Goal: Information Seeking & Learning: Learn about a topic

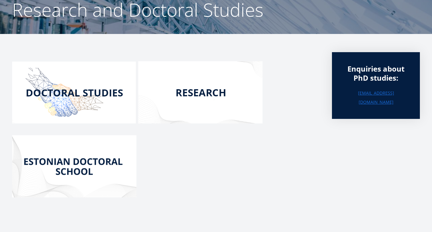
click at [93, 111] on img at bounding box center [74, 93] width 124 height 62
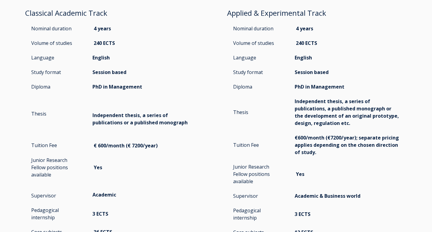
scroll to position [859, 0]
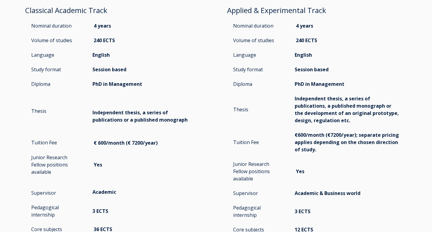
click at [193, 161] on p "Yes" at bounding box center [145, 164] width 106 height 7
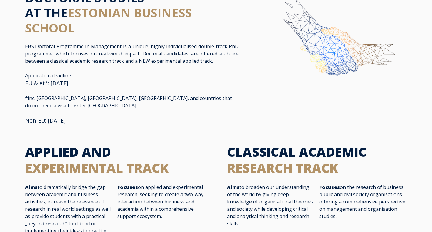
scroll to position [0, 0]
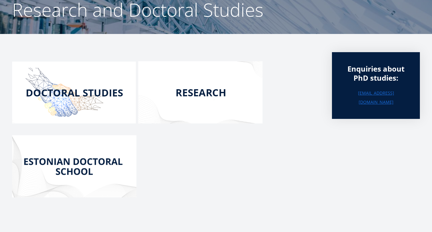
click at [92, 164] on img at bounding box center [74, 166] width 124 height 62
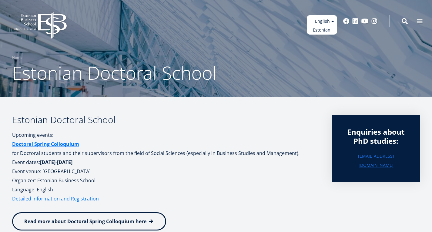
click at [313, 25] on ul "Estonian English" at bounding box center [322, 24] width 30 height 19
click at [308, 32] on link "Estonian" at bounding box center [322, 30] width 30 height 9
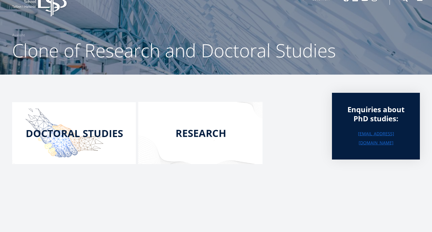
scroll to position [22, 0]
click at [283, 145] on p at bounding box center [166, 134] width 308 height 65
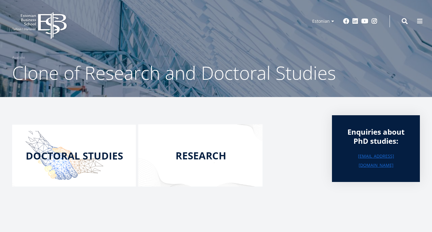
click at [237, 169] on img at bounding box center [200, 155] width 124 height 62
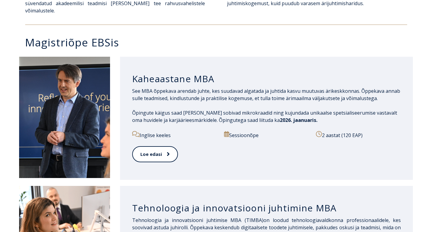
scroll to position [279, 0]
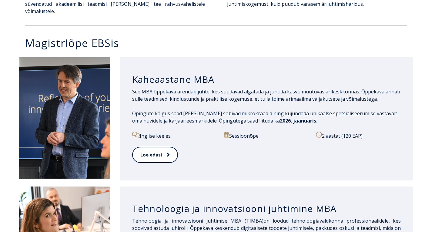
click at [134, 88] on p "See MBA õppekava arendab juhte, kes suudavad algatada ja juhtida kasvu muutuvas…" at bounding box center [266, 95] width 269 height 15
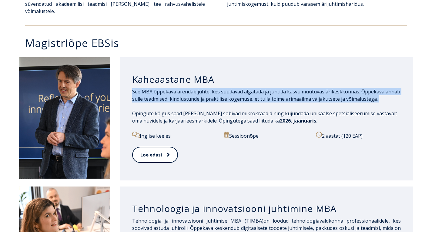
click at [134, 88] on p "See MBA õppekava arendab juhte, kes suudavad algatada ja juhtida kasvu muutuvas…" at bounding box center [266, 95] width 269 height 15
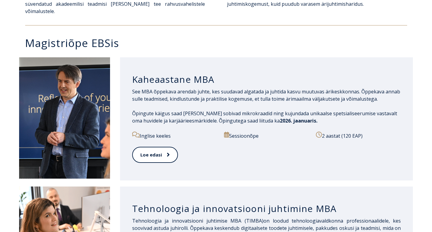
click at [134, 88] on p "See MBA õppekava arendab juhte, kes suudavad algatada ja juhtida kasvu muutuvas…" at bounding box center [266, 95] width 269 height 15
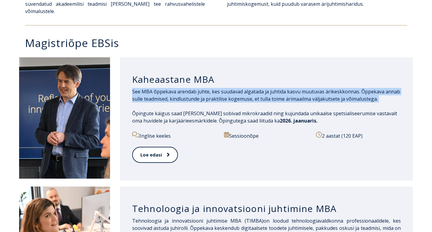
click at [134, 88] on p "See MBA õppekava arendab juhte, kes suudavad algatada ja juhtida kasvu muutuvas…" at bounding box center [266, 95] width 269 height 15
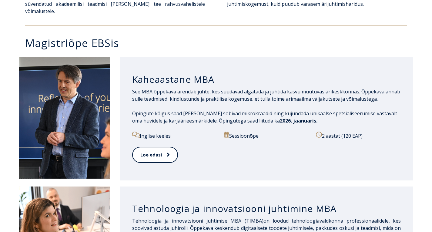
click at [134, 88] on p "See MBA õppekava arendab juhte, kes suudavad algatada ja juhtida kasvu muutuvas…" at bounding box center [266, 95] width 269 height 15
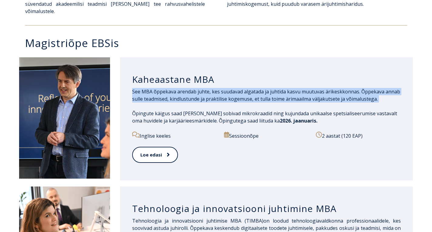
click at [134, 88] on p "See MBA õppekava arendab juhte, kes suudavad algatada ja juhtida kasvu muutuvas…" at bounding box center [266, 95] width 269 height 15
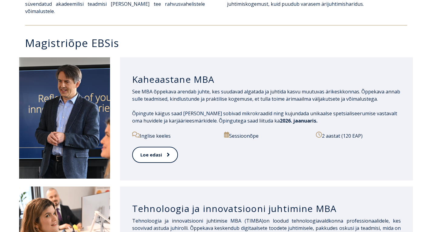
click at [130, 83] on div "Kaheaastane MBA See MBA õppekava arendab juhte, kes suudavad algatada ja juhtid…" at bounding box center [266, 118] width 293 height 123
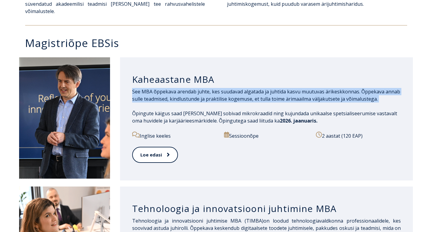
click at [130, 83] on div "Kaheaastane MBA See MBA õppekava arendab juhte, kes suudavad algatada ja juhtid…" at bounding box center [266, 118] width 293 height 123
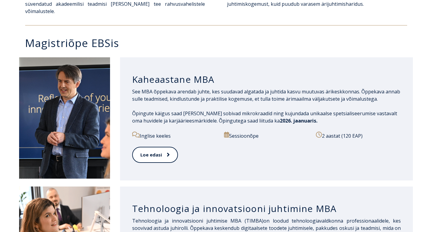
click at [129, 107] on div "Kaheaastane MBA See MBA õppekava arendab juhte, kes suudavad algatada ja juhtid…" at bounding box center [266, 118] width 293 height 123
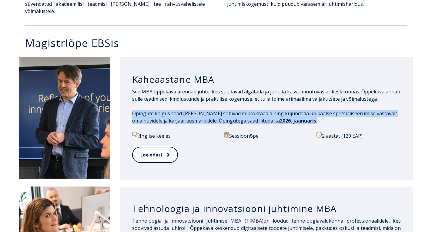
click at [129, 107] on div "Kaheaastane MBA See MBA õppekava arendab juhte, kes suudavad algatada ja juhtid…" at bounding box center [266, 118] width 293 height 123
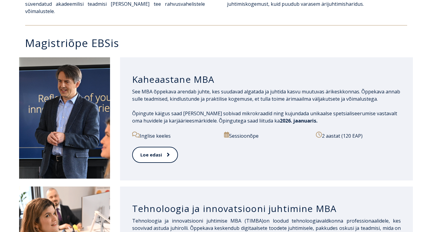
click at [129, 107] on div "Kaheaastane MBA See MBA õppekava arendab juhte, kes suudavad algatada ja juhtid…" at bounding box center [266, 118] width 293 height 123
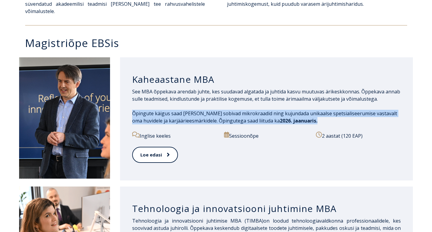
click at [129, 107] on div "Kaheaastane MBA See MBA õppekava arendab juhte, kes suudavad algatada ja juhtid…" at bounding box center [266, 118] width 293 height 123
click at [132, 107] on div "Kaheaastane MBA See MBA õppekava arendab juhte, kes suudavad algatada ja juhtid…" at bounding box center [266, 118] width 293 height 123
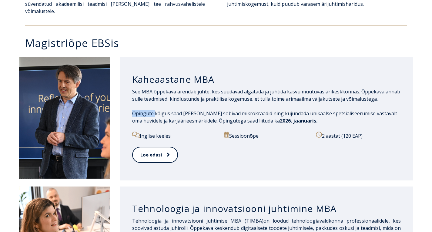
click at [132, 107] on div "Kaheaastane MBA See MBA õppekava arendab juhte, kes suudavad algatada ja juhtid…" at bounding box center [266, 118] width 293 height 123
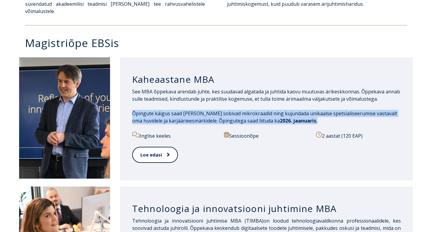
click at [132, 107] on div "Kaheaastane MBA See MBA õppekava arendab juhte, kes suudavad algatada ja juhtid…" at bounding box center [266, 118] width 293 height 123
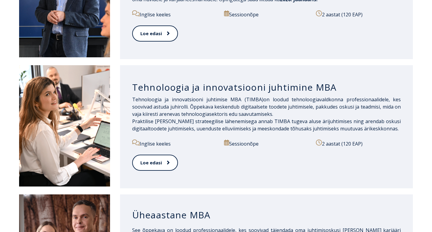
scroll to position [400, 0]
click at [131, 90] on div "Tehnoloogia ja innovatsiooni juhtimine MBA Tehnoloogia ja innovatsiooni juhtimi…" at bounding box center [266, 126] width 293 height 123
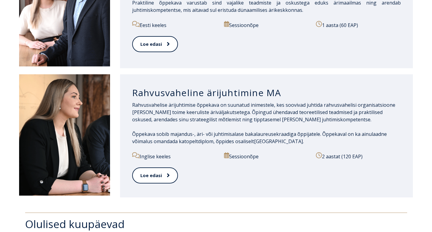
scroll to position [648, 0]
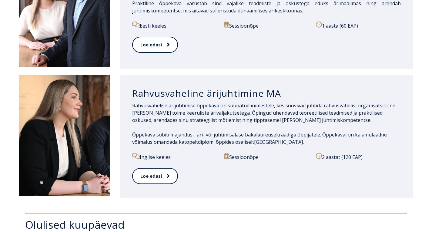
click at [111, 150] on div "Rahvusvaheline ärijuhtimine MA Rahvusvahelise ärijuhtimise õppekava on suunatud…" at bounding box center [216, 136] width 394 height 123
click at [138, 171] on link "Loe edasi" at bounding box center [154, 176] width 45 height 17
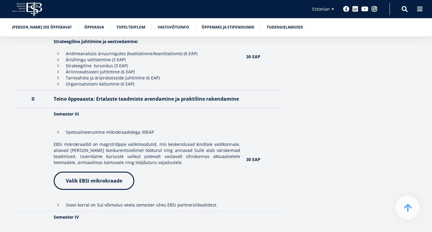
scroll to position [646, 0]
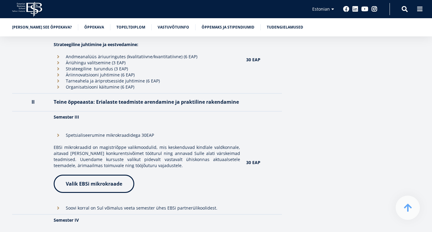
click at [89, 101] on th "Teine õppeaasta: Erialaste teadmiste arendamine ja praktiline rakendamine" at bounding box center [147, 102] width 192 height 18
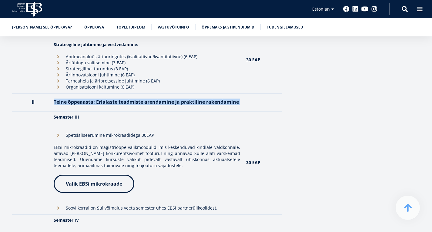
click at [89, 101] on th "Teine õppeaasta: Erialaste teadmiste arendamine ja praktiline rakendamine" at bounding box center [147, 102] width 192 height 18
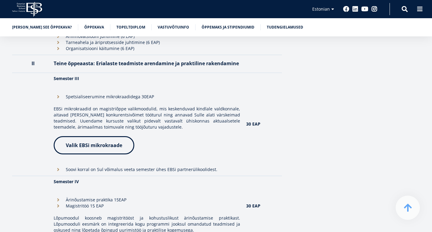
scroll to position [684, 0]
click at [69, 170] on li "Soovi korral on Sul võimalus veeta semester ühes EBSi partnerülikoolidest." at bounding box center [147, 170] width 186 height 6
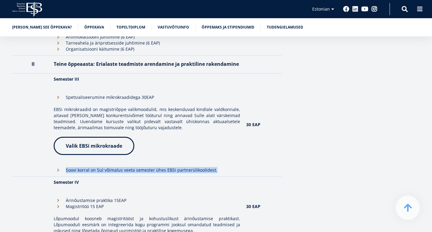
click at [69, 170] on li "Soovi korral on Sul võimalus veeta semester ühes EBSi partnerülikoolidest." at bounding box center [147, 170] width 186 height 6
click at [63, 168] on td "Semester III Spetsialiseerumine mikrokraadidega 30EAP EBSi mikrokraadid on magi…" at bounding box center [147, 124] width 192 height 103
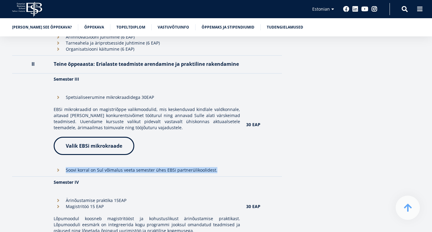
click at [63, 168] on td "Semester III Spetsialiseerumine mikrokraadidega 30EAP EBSi mikrokraadid on magi…" at bounding box center [147, 124] width 192 height 103
click at [68, 125] on p "EBSi mikrokraadid on magistriõppe valikmoodulid, mis keskenduvad kindlale valdk…" at bounding box center [147, 118] width 186 height 24
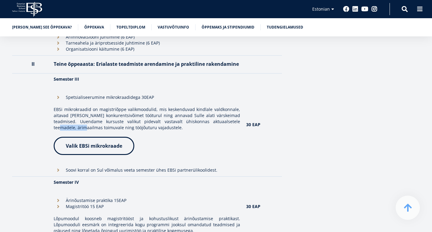
click at [68, 125] on p "EBSi mikrokraadid on magistriõppe valikmoodulid, mis keskenduvad kindlale valdk…" at bounding box center [147, 118] width 186 height 24
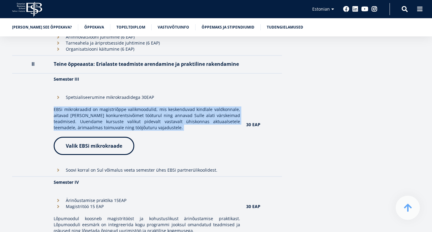
click at [68, 125] on p "EBSi mikrokraadid on magistriõppe valikmoodulid, mis keskenduvad kindlale valdk…" at bounding box center [147, 118] width 186 height 24
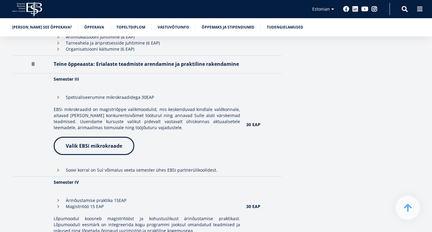
click at [51, 104] on td at bounding box center [31, 124] width 38 height 103
click at [64, 110] on td "Semester III Spetsialiseerumine mikrokraadidega 30EAP EBSi mikrokraadid on magi…" at bounding box center [147, 124] width 192 height 103
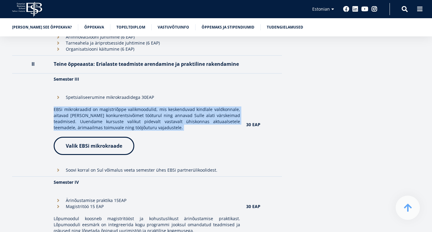
click at [64, 110] on td "Semester III Spetsialiseerumine mikrokraadidega 30EAP EBSi mikrokraadid on magi…" at bounding box center [147, 124] width 192 height 103
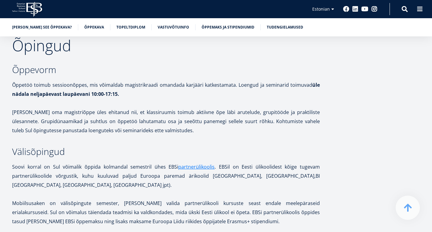
scroll to position [1039, 0]
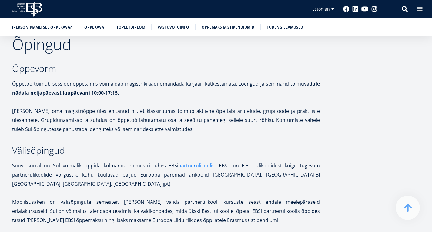
click at [39, 112] on p "[PERSON_NAME] oma magistriõppe üles ehitanud nii, et klassiruumis toimub aktiiv…" at bounding box center [166, 119] width 308 height 27
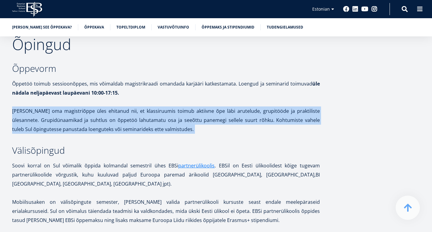
click at [39, 112] on p "[PERSON_NAME] oma magistriõppe üles ehitanud nii, et klassiruumis toimub aktiiv…" at bounding box center [166, 119] width 308 height 27
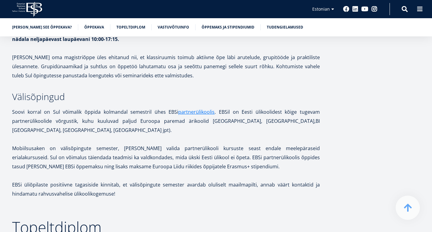
scroll to position [1097, 0]
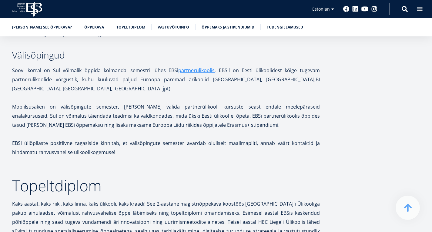
scroll to position [1135, 0]
click at [32, 114] on p "Mobiilsusaken on välisõpingute semester, [PERSON_NAME] valida partnerülikooli k…" at bounding box center [166, 115] width 308 height 27
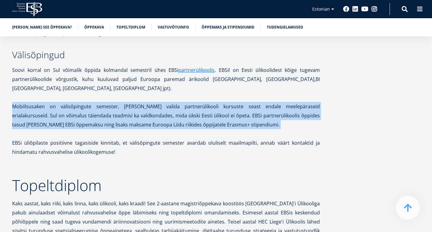
click at [32, 114] on p "Mobiilsusaken on välisõpingute semester, [PERSON_NAME] valida partnerülikooli k…" at bounding box center [166, 115] width 308 height 27
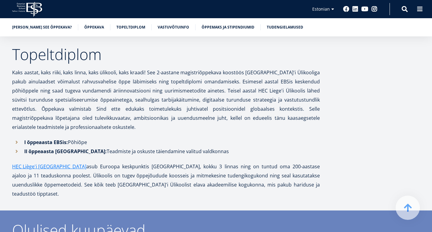
scroll to position [1265, 0]
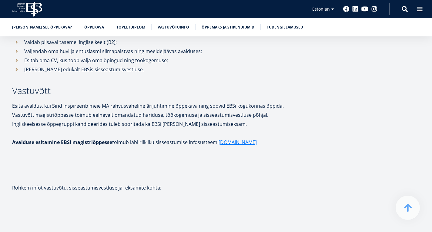
scroll to position [1603, 0]
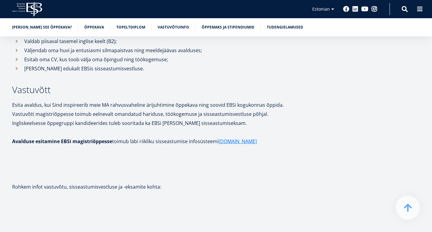
click at [38, 37] on p "Omab eelnevat majandus-, äri- või juhtimisalast bakalaureusekraadi või sellele …" at bounding box center [162, 32] width 276 height 9
click at [34, 46] on li "Valdab piisaval tasemel inglise keelt (B2);" at bounding box center [156, 41] width 288 height 9
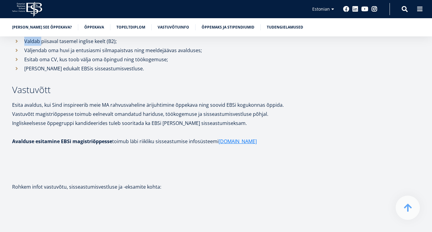
click at [34, 46] on li "Valdab piisaval tasemel inglise keelt (B2);" at bounding box center [156, 41] width 288 height 9
click at [26, 46] on li "Valdab piisaval tasemel inglise keelt (B2);" at bounding box center [156, 41] width 288 height 9
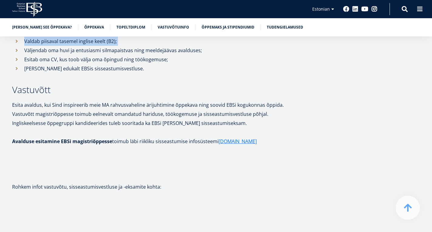
click at [26, 46] on li "Valdab piisaval tasemel inglise keelt (B2);" at bounding box center [156, 41] width 288 height 9
click at [25, 55] on li "Väljendab oma huvi ja entusiasmi silmapaistvas ning meeldejäävas avalduses;" at bounding box center [156, 50] width 288 height 9
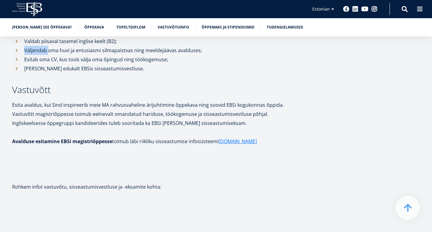
click at [25, 55] on li "Väljendab oma huvi ja entusiasmi silmapaistvas ning meeldejäävas avalduses;" at bounding box center [156, 50] width 288 height 9
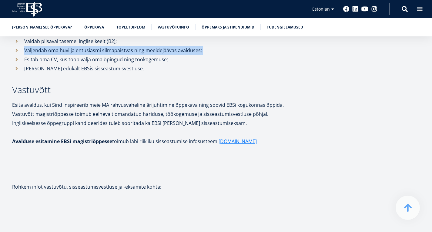
click at [25, 55] on li "Väljendab oma huvi ja entusiasmi silmapaistvas ning meeldejäävas avalduses;" at bounding box center [156, 50] width 288 height 9
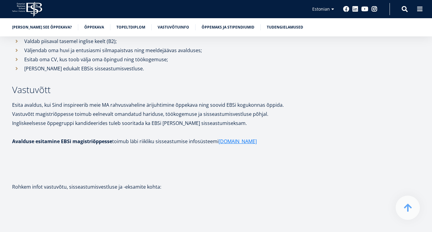
click at [25, 55] on li "Väljendab oma huvi ja entusiasmi silmapaistvas ning meeldejäävas avalduses;" at bounding box center [156, 50] width 288 height 9
click at [42, 64] on p "Esitab oma CV, kus toob välja oma õpingud ning töökogemuse;" at bounding box center [162, 59] width 276 height 9
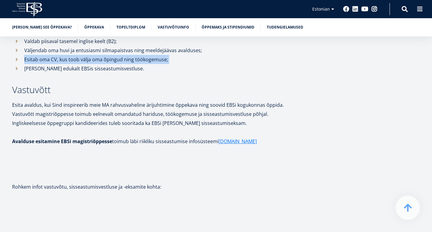
click at [42, 64] on p "Esitab oma CV, kus toob välja oma õpingud ning töökogemuse;" at bounding box center [162, 59] width 276 height 9
click at [35, 73] on li "[PERSON_NAME] edukalt EBSis sisseastumisvestluse." at bounding box center [156, 68] width 288 height 9
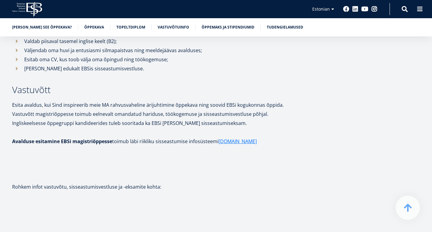
click at [36, 73] on p "[PERSON_NAME] edukalt EBSis sisseastumisvestluse." at bounding box center [162, 68] width 276 height 9
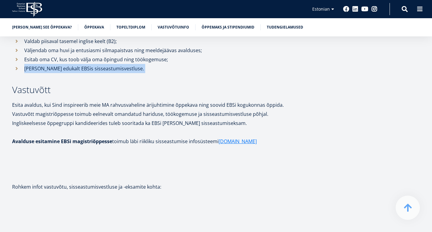
click at [36, 73] on p "[PERSON_NAME] edukalt EBSis sisseastumisvestluse." at bounding box center [162, 68] width 276 height 9
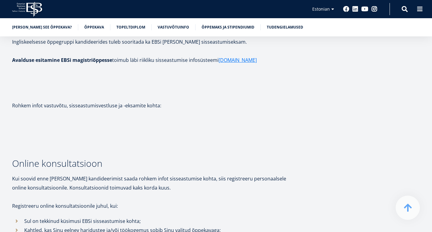
scroll to position [1686, 0]
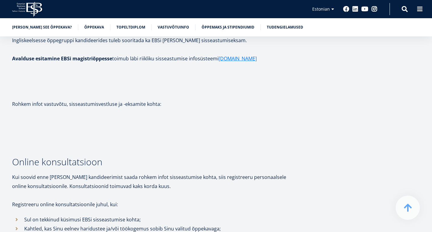
click at [32, 27] on p "Esita avaldus, kui Sind inspireerib meie MA rahvusvaheline ärijuhtimine õppekav…" at bounding box center [156, 22] width 288 height 9
click at [27, 45] on p "Vastuvõtt magistriõppesse toimub eelnevalt omandatud hariduse, töökogemuse ja s…" at bounding box center [156, 36] width 288 height 18
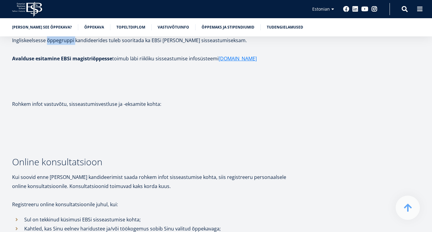
click at [27, 45] on p "Vastuvõtt magistriõppesse toimub eelnevalt omandatud hariduse, töökogemuse ja s…" at bounding box center [156, 36] width 288 height 18
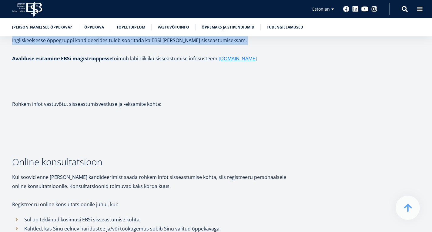
click at [27, 45] on p "Vastuvõtt magistriõppesse toimub eelnevalt omandatud hariduse, töökogemuse ja s…" at bounding box center [156, 36] width 288 height 18
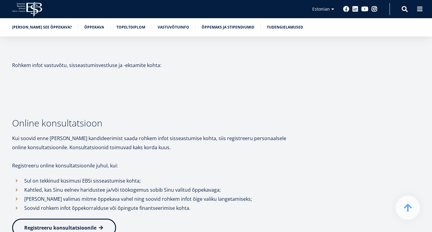
scroll to position [1725, 0]
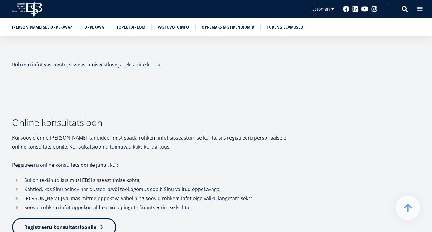
drag, startPoint x: 20, startPoint y: 116, endPoint x: 8, endPoint y: 109, distance: 14.0
click at [8, 109] on div "Vastuvõtuinfo Sobiv kandidaat Omab eelnevat majandus-, äri- või juhtimisalast b…" at bounding box center [216, 49] width 432 height 373
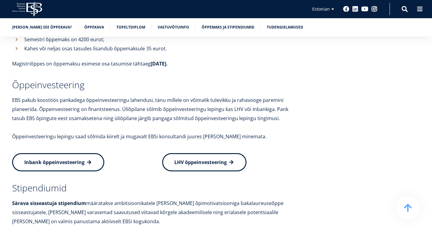
scroll to position [2035, 0]
click at [49, 11] on p "Õppemaksu tasutakse semestri ehk poolaasta [PERSON_NAME]. Semestri õppemaksu on…" at bounding box center [156, 2] width 288 height 18
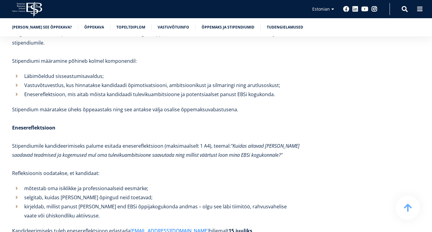
scroll to position [2242, 0]
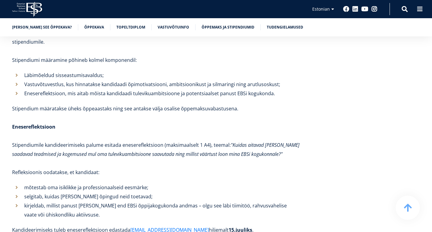
click at [50, 19] on p "Särava sisseastuja stipendium määratakse ambitsioonikatele [PERSON_NAME] õpimot…" at bounding box center [156, 5] width 288 height 27
click at [37, 28] on p at bounding box center [156, 23] width 288 height 9
click at [35, 46] on p "Kõigil, kes on saanud positiivse vastuvõtuotsuse EBSi magistriõppesse, on võima…" at bounding box center [156, 37] width 288 height 18
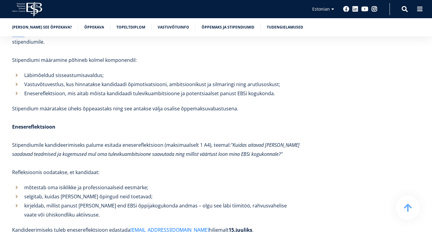
click at [35, 46] on p "Kõigil, kes on saanud positiivse vastuvõtuotsuse EBSi magistriõppesse, on võima…" at bounding box center [156, 37] width 288 height 18
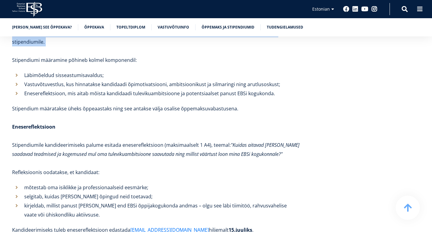
click at [35, 46] on p "Kõigil, kes on saanud positiivse vastuvõtuotsuse EBSi magistriõppesse, on võima…" at bounding box center [156, 37] width 288 height 18
click at [27, 46] on p "Kõigil, kes on saanud positiivse vastuvõtuotsuse EBSi magistriõppesse, on võima…" at bounding box center [156, 37] width 288 height 18
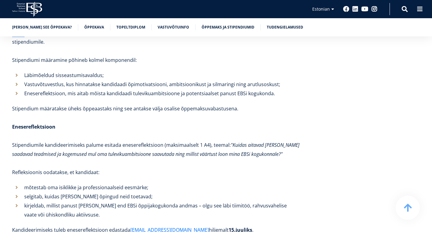
click at [27, 46] on p "Kõigil, kes on saanud positiivse vastuvõtuotsuse EBSi magistriõppesse, on võima…" at bounding box center [156, 37] width 288 height 18
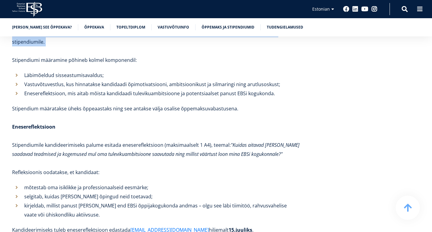
click at [27, 46] on p "Kõigil, kes on saanud positiivse vastuvõtuotsuse EBSi magistriõppesse, on võima…" at bounding box center [156, 37] width 288 height 18
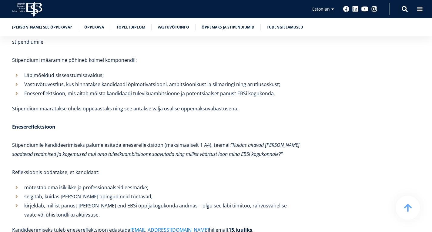
click at [35, 46] on p "Kõigil, kes on saanud positiivse vastuvõtuotsuse EBSi magistriõppesse, on võima…" at bounding box center [156, 37] width 288 height 18
click at [32, 65] on p "Stipendiumi määramine põhineb kolmel komponendil:" at bounding box center [156, 59] width 288 height 9
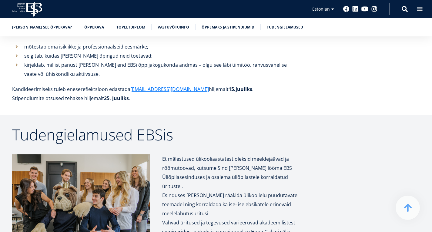
scroll to position [2383, 0]
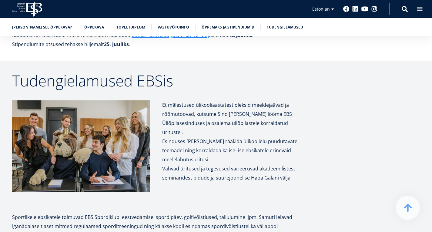
scroll to position [2437, 0]
click at [27, 39] on p "Kandideerimiseks tuleb enesereflektsioon edastada [EMAIL_ADDRESS][DOMAIN_NAME] …" at bounding box center [156, 34] width 288 height 9
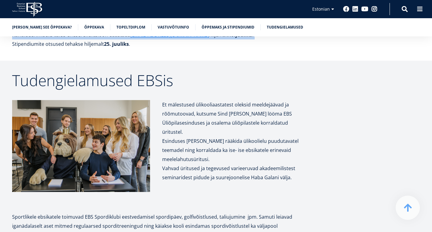
click at [27, 39] on p "Kandideerimiseks tuleb enesereflektsioon edastada [EMAIL_ADDRESS][DOMAIN_NAME] …" at bounding box center [156, 34] width 288 height 9
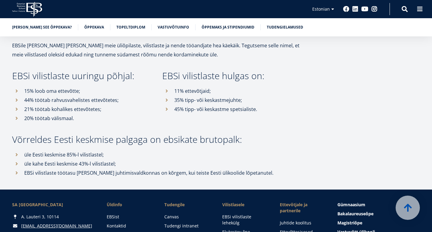
scroll to position [2778, 0]
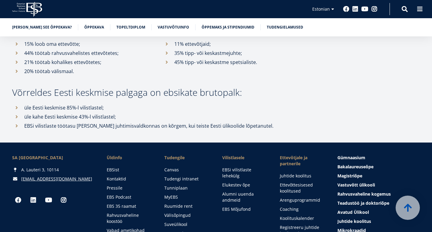
scroll to position [2824, 0]
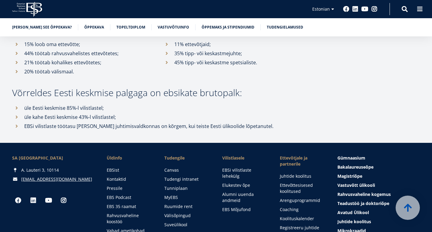
click at [26, 12] on p "EBSile [PERSON_NAME] [PERSON_NAME] meie üliõpilaste, vilistlaste ja nende tööan…" at bounding box center [156, 3] width 288 height 18
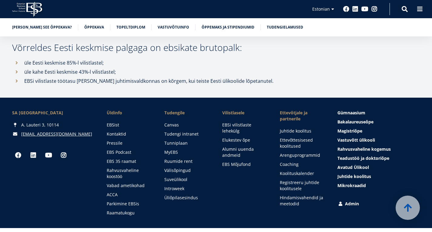
scroll to position [2870, 0]
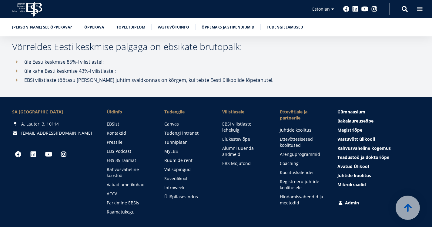
click at [48, 51] on h3 "Võrreldes Eesti keskmise palgaga on ebsikate brutopalk:" at bounding box center [156, 46] width 288 height 9
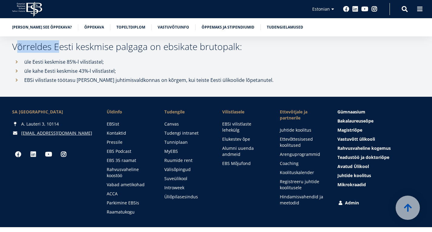
click at [48, 51] on h3 "Võrreldes Eesti keskmise palgaga on ebsikate brutopalk:" at bounding box center [156, 46] width 288 height 9
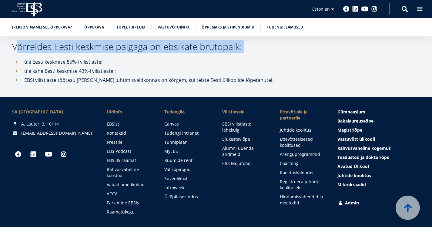
click at [48, 51] on h3 "Võrreldes Eesti keskmise palgaga on ebsikate brutopalk:" at bounding box center [156, 46] width 288 height 9
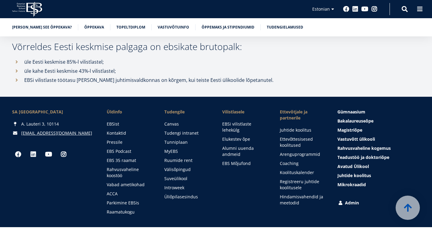
click at [43, 66] on p "üle Eesti keskmise 85%-l vilistlastel;" at bounding box center [162, 61] width 276 height 9
drag, startPoint x: 43, startPoint y: 128, endPoint x: 43, endPoint y: 136, distance: 7.9
click at [43, 85] on ul "üle Eesti keskmise 85%-l vilistlastel; üle kahe Eesti keskmise 43%-l vilistlast…" at bounding box center [156, 70] width 288 height 27
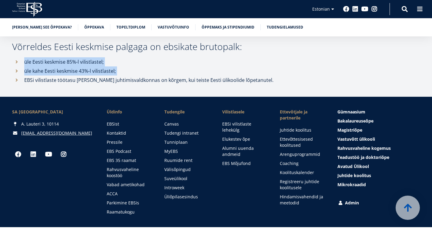
click at [43, 75] on p "üle kahe Eesti keskmise 43%-l vilistlastel;" at bounding box center [162, 70] width 276 height 9
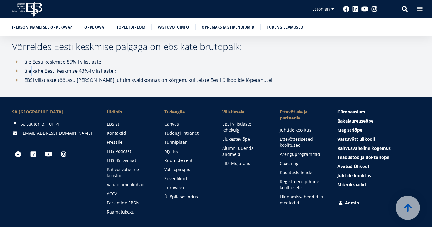
click at [43, 75] on p "üle kahe Eesti keskmise 43%-l vilistlastel;" at bounding box center [162, 70] width 276 height 9
click at [42, 75] on p "üle kahe Eesti keskmise 43%-l vilistlastel;" at bounding box center [162, 70] width 276 height 9
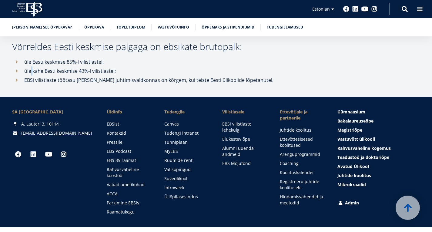
click at [42, 75] on p "üle kahe Eesti keskmise 43%-l vilistlastel;" at bounding box center [162, 70] width 276 height 9
click at [41, 85] on p "EBSi vilistlaste töötasu [PERSON_NAME] juhtimisvaldkonnas on kõrgem, kui teiste…" at bounding box center [162, 79] width 276 height 9
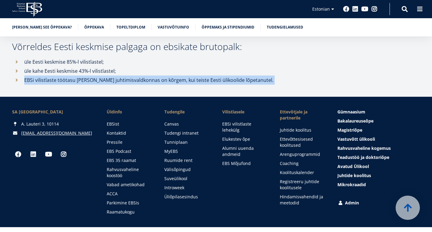
click at [41, 85] on p "EBSi vilistlaste töötasu [PERSON_NAME] juhtimisvaldkonnas on kõrgem, kui teiste…" at bounding box center [162, 79] width 276 height 9
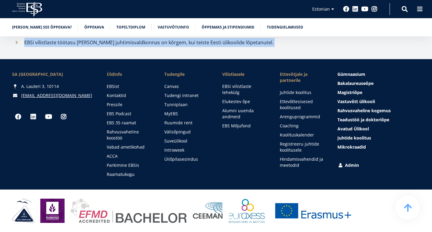
scroll to position [2987, 0]
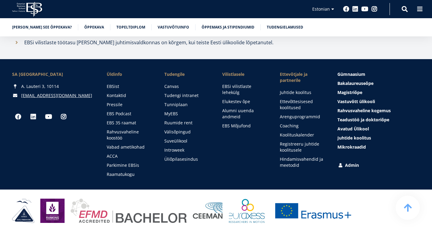
click at [22, 152] on div "SA [GEOGRAPHIC_DATA] [PERSON_NAME] 3, 10114 [EMAIL_ADDRESS][DOMAIN_NAME] Social…" at bounding box center [216, 124] width 432 height 106
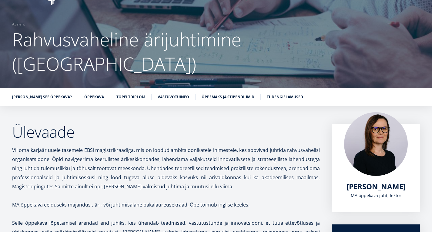
scroll to position [0, 0]
